Goal: Find specific page/section: Find specific page/section

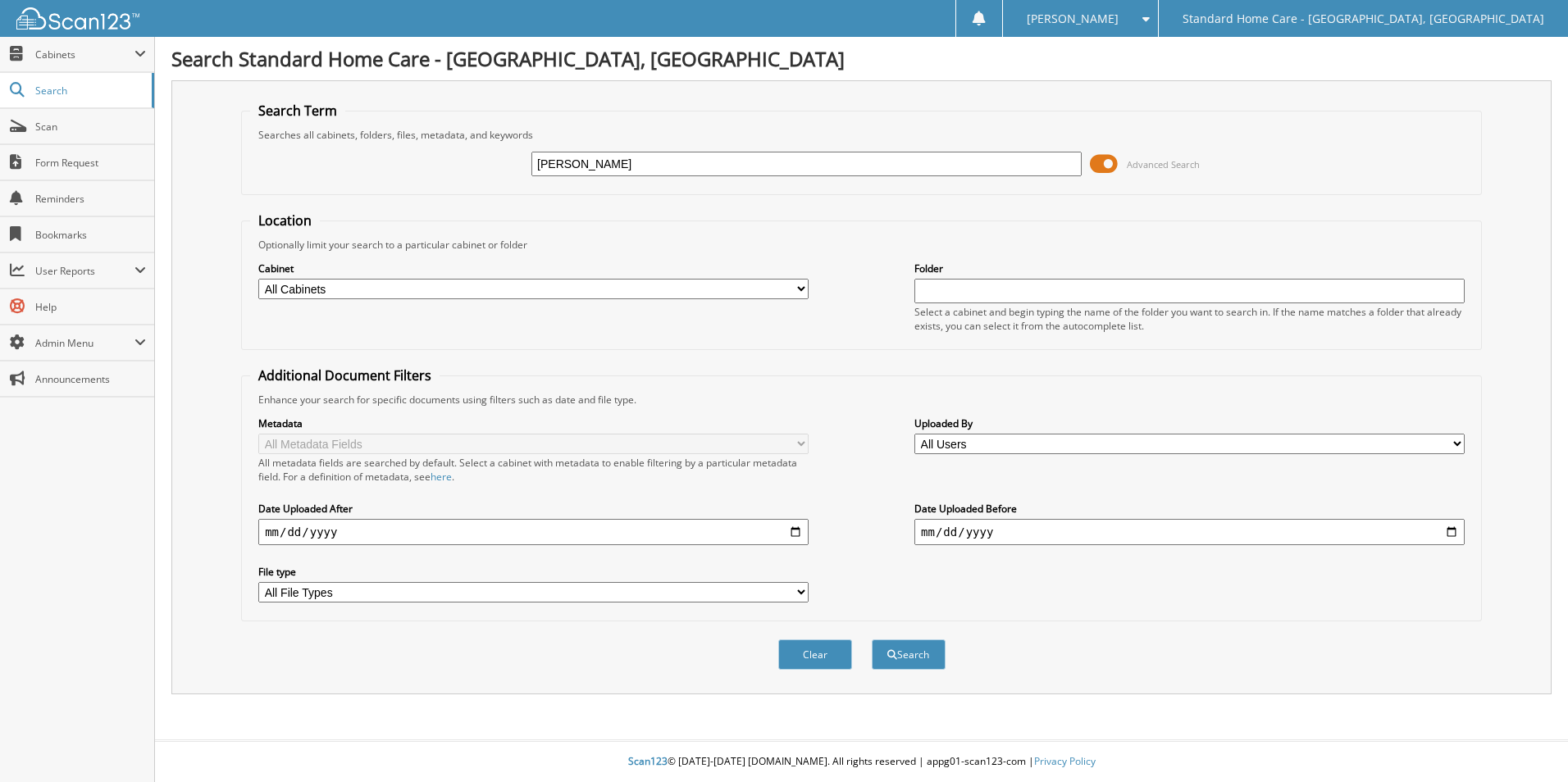
type input "mansour"
click at [872, 640] on button "Search" at bounding box center [909, 655] width 74 height 31
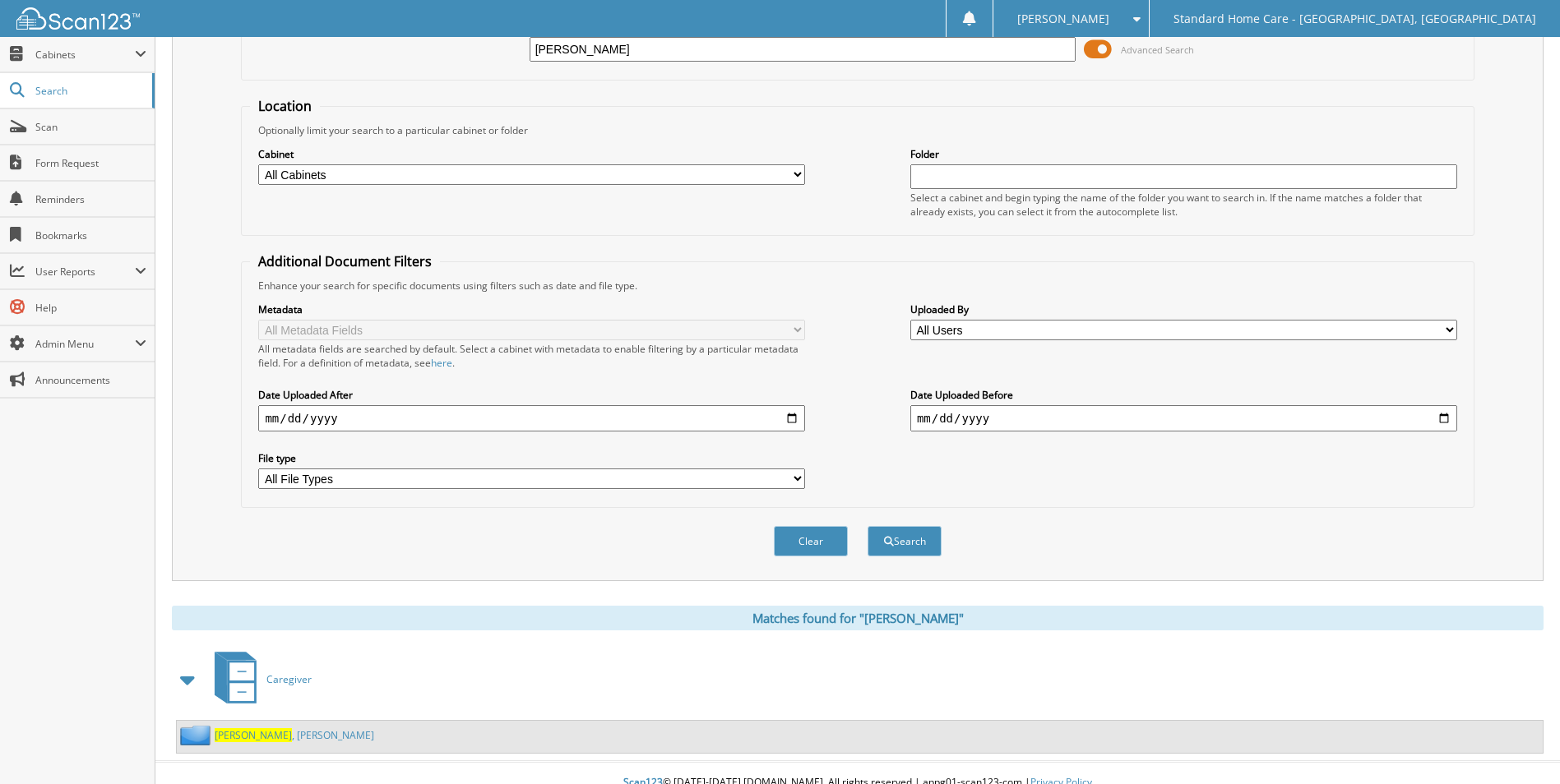
scroll to position [135, 0]
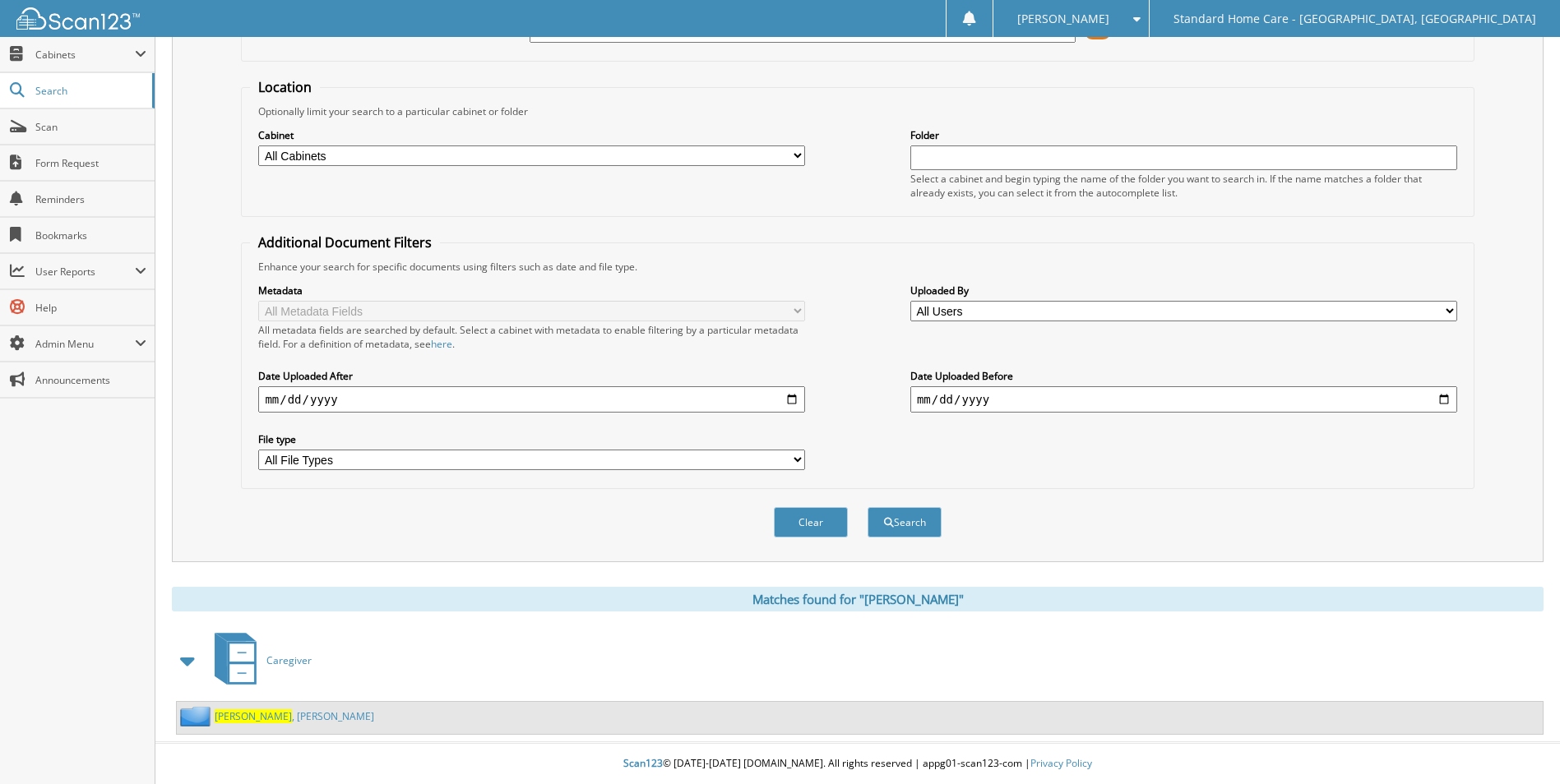
click at [245, 724] on div "Mansour , Angela" at bounding box center [275, 716] width 197 height 20
click at [245, 720] on span "Mansour" at bounding box center [253, 716] width 77 height 14
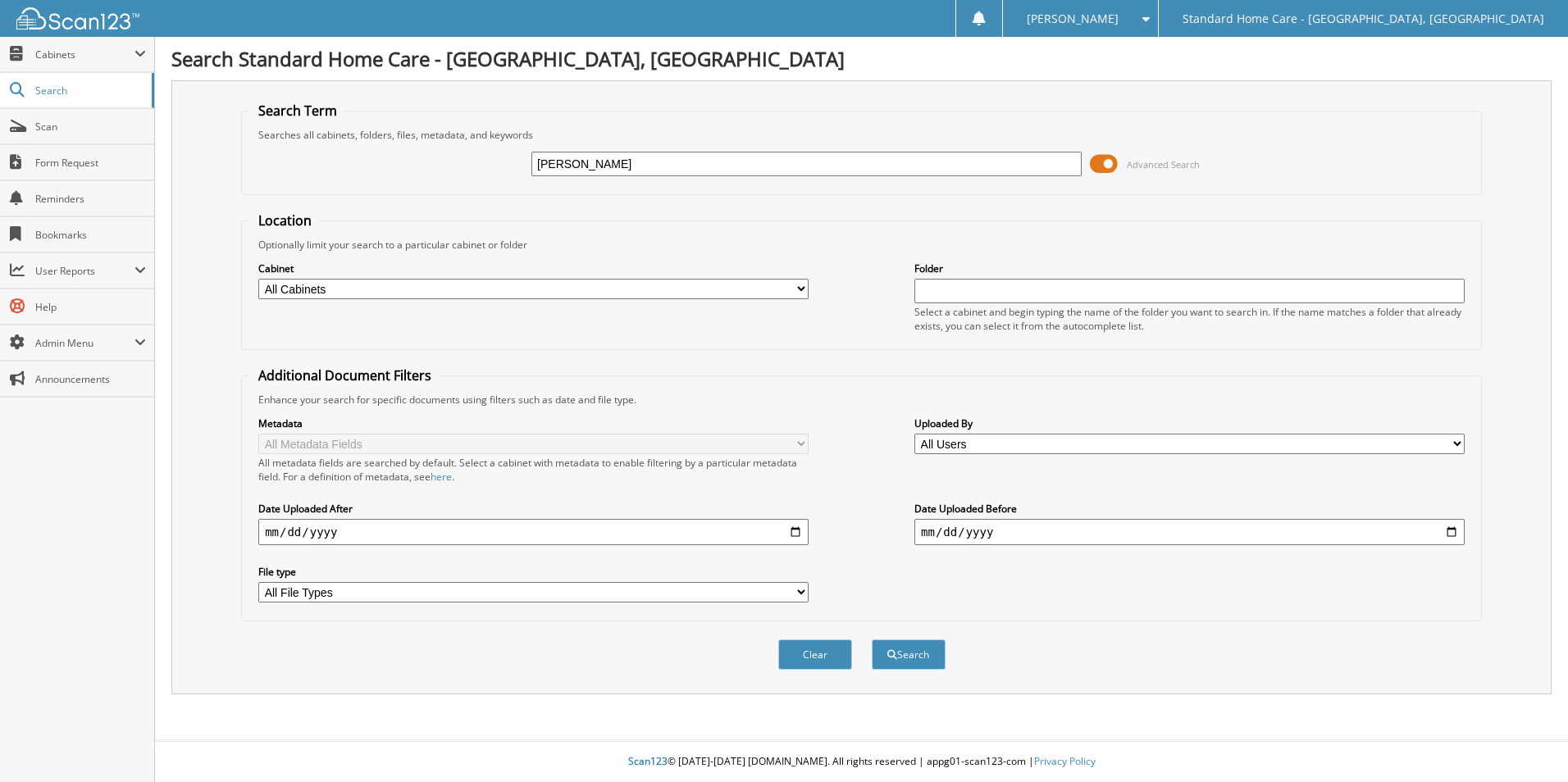
type input "rikita"
click at [872, 640] on button "Search" at bounding box center [909, 655] width 74 height 31
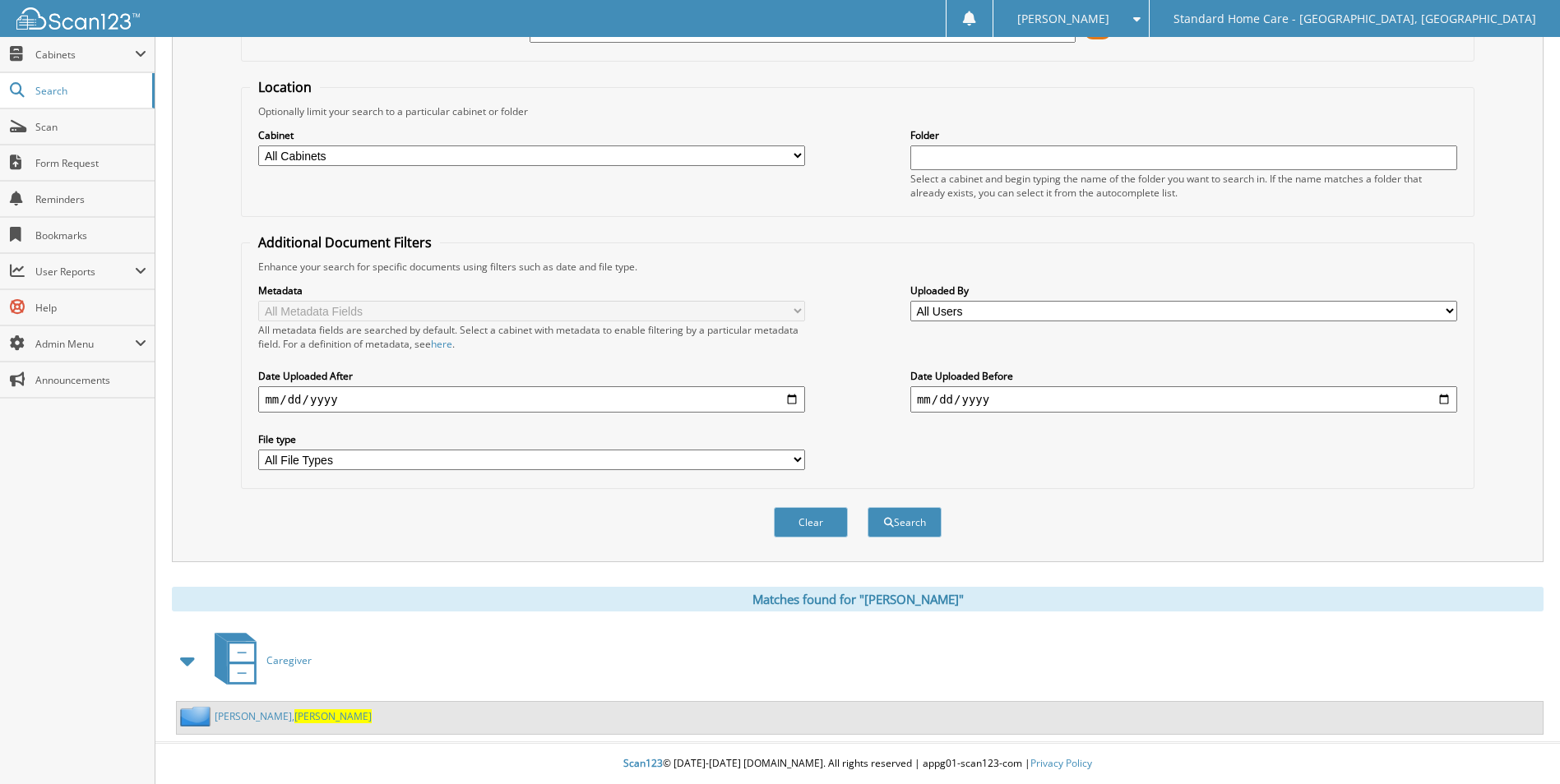
click at [267, 708] on div "[PERSON_NAME]" at bounding box center [274, 716] width 195 height 20
click at [295, 720] on span "Rikita" at bounding box center [333, 716] width 77 height 14
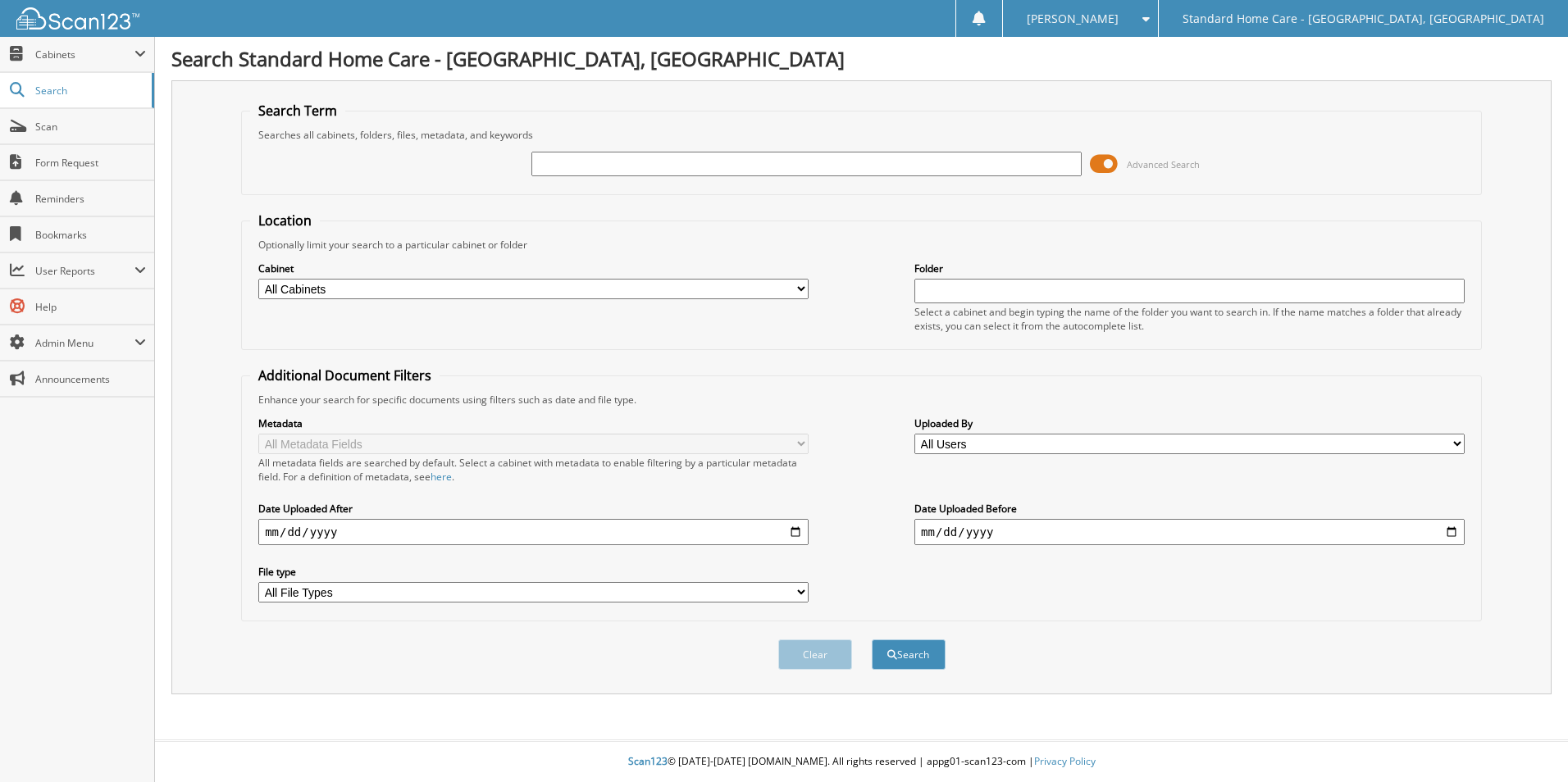
click at [592, 168] on input "text" at bounding box center [806, 164] width 550 height 25
type input "[PERSON_NAME]"
click at [872, 640] on button "Search" at bounding box center [909, 655] width 74 height 31
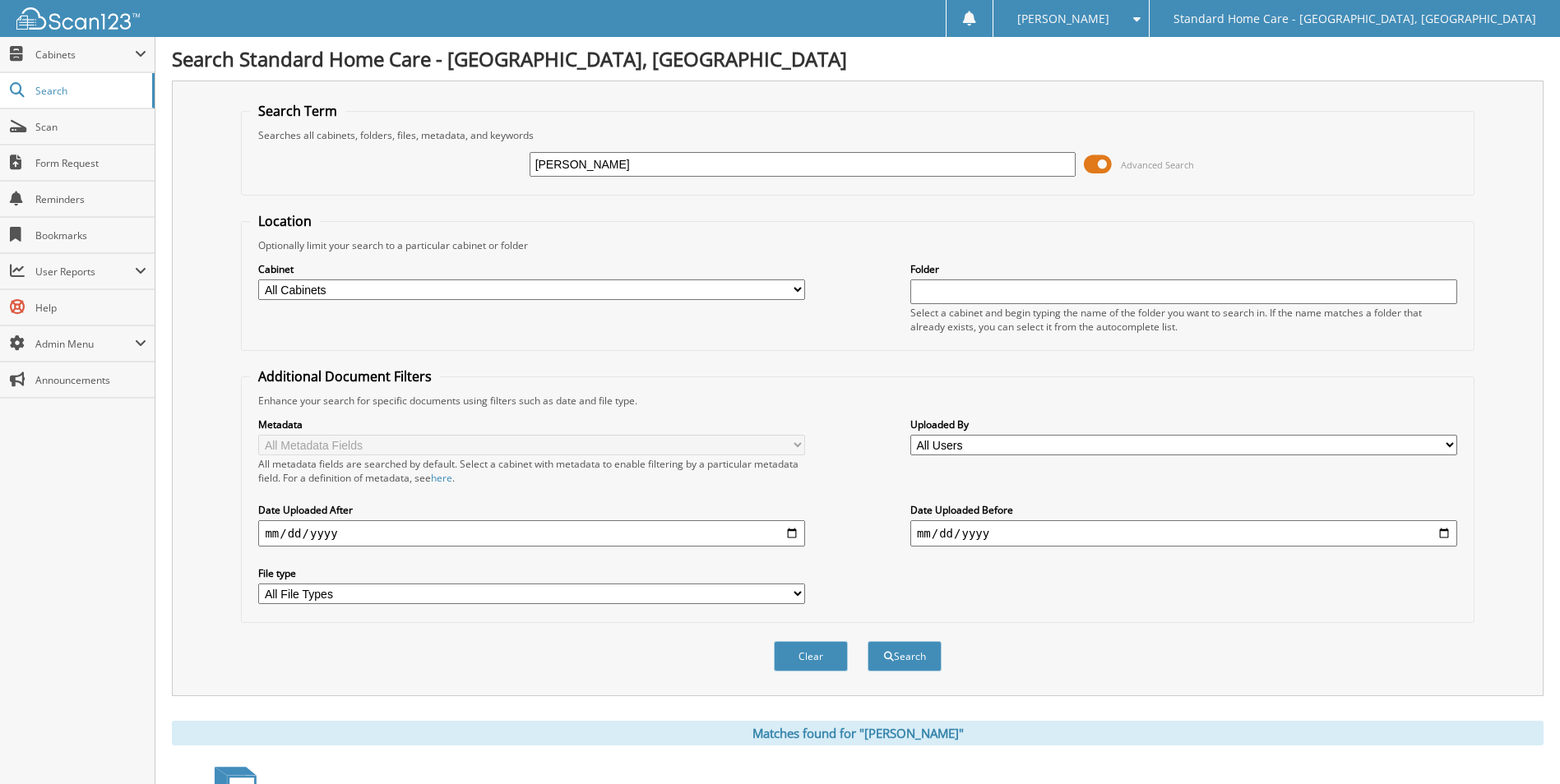
scroll to position [135, 0]
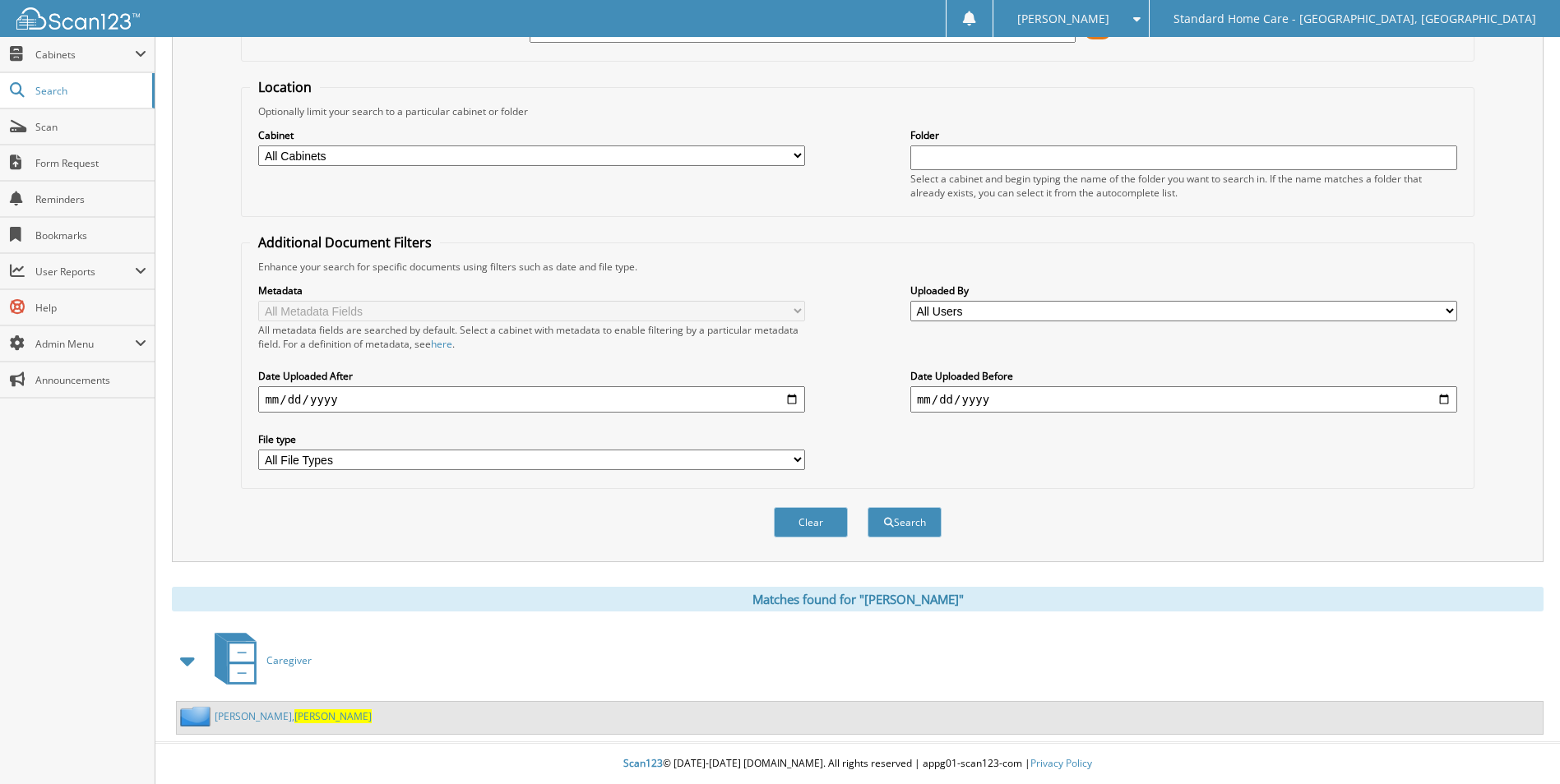
click at [295, 714] on span "Elona" at bounding box center [333, 716] width 77 height 14
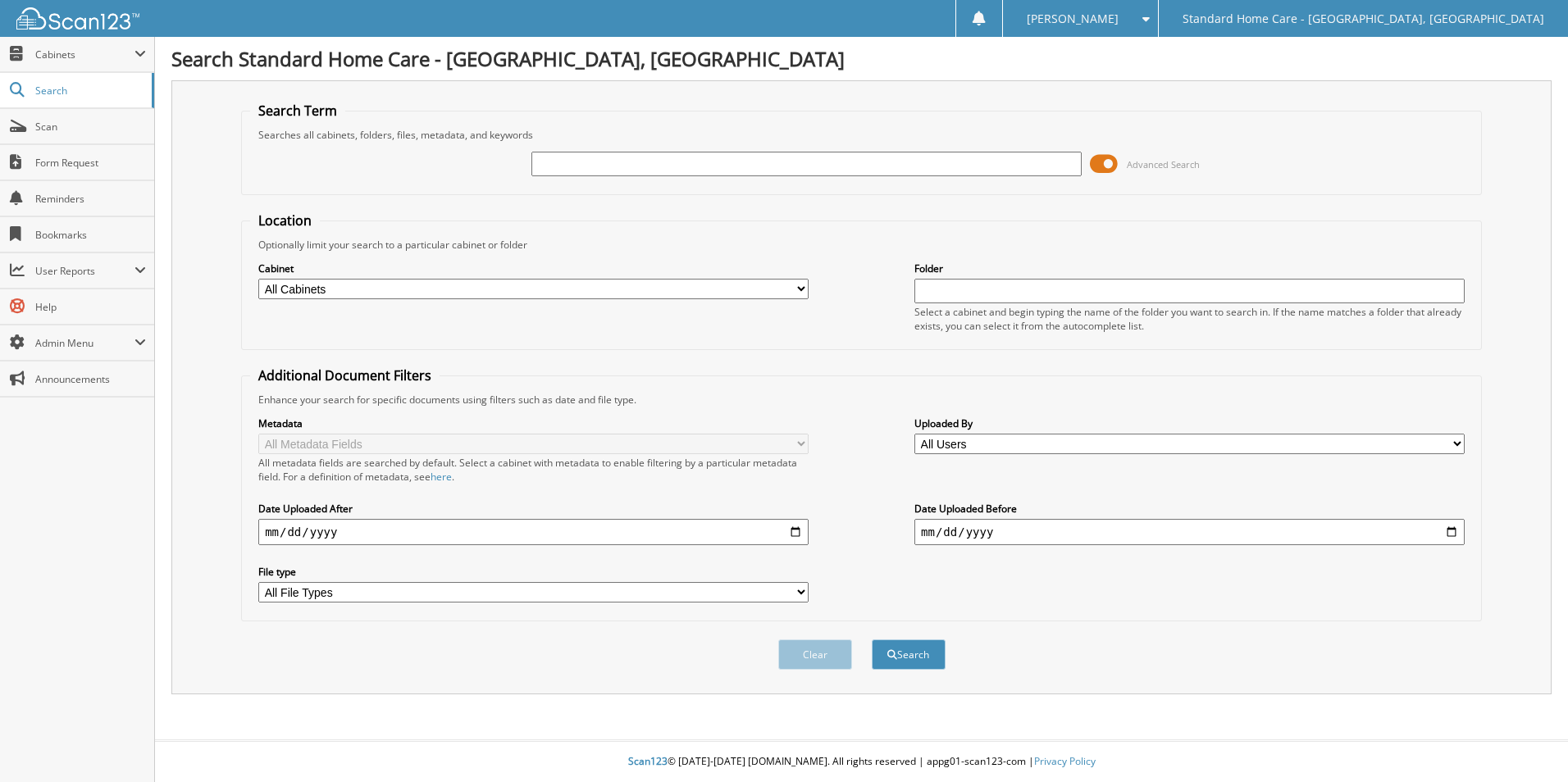
click at [683, 159] on input "text" at bounding box center [806, 164] width 550 height 25
type input "charmauri"
click at [872, 640] on button "Search" at bounding box center [909, 655] width 74 height 31
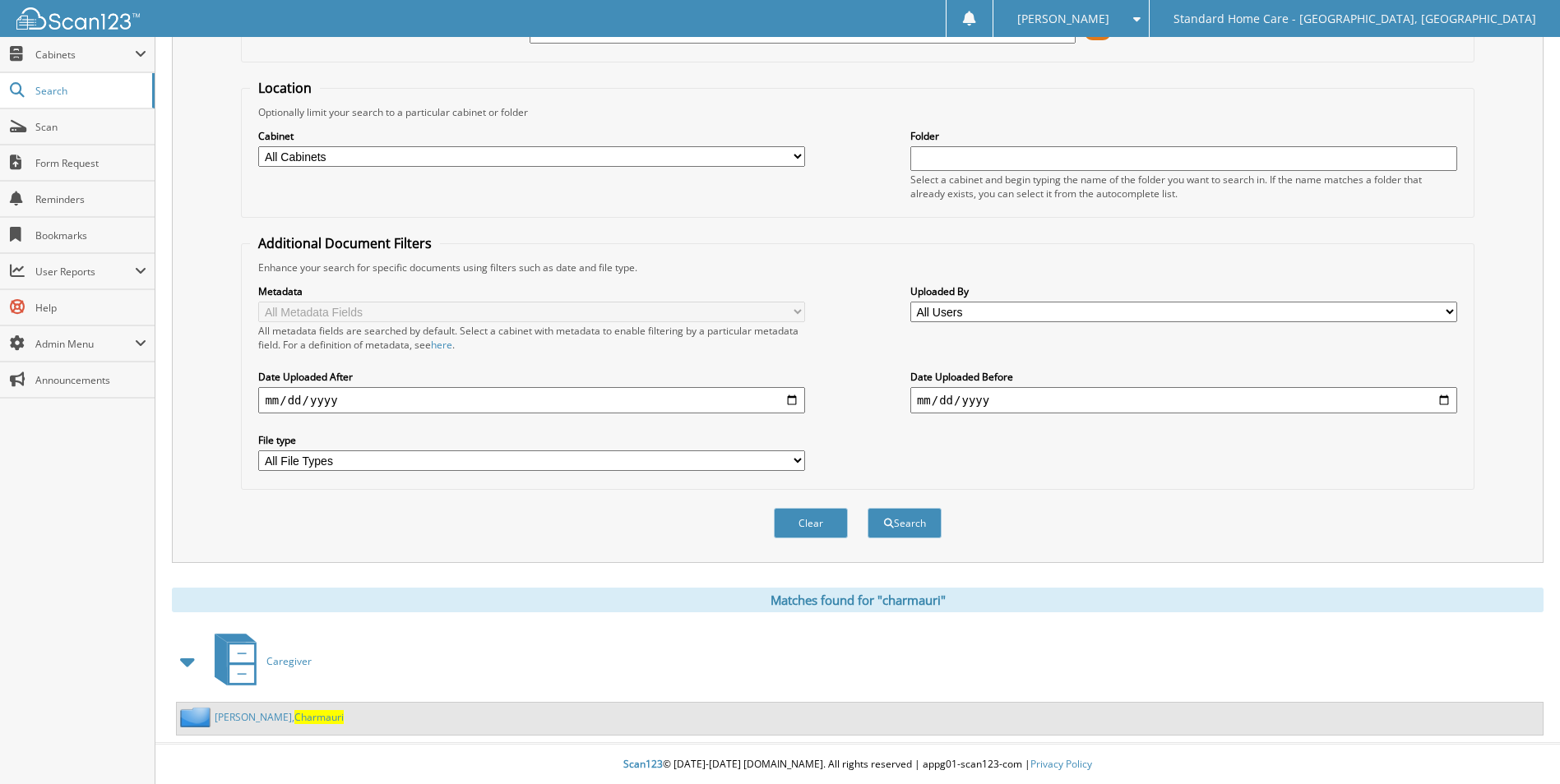
scroll to position [135, 0]
click at [234, 723] on link "[PERSON_NAME], Charmauri" at bounding box center [279, 716] width 129 height 14
